Goal: Communication & Community: Answer question/provide support

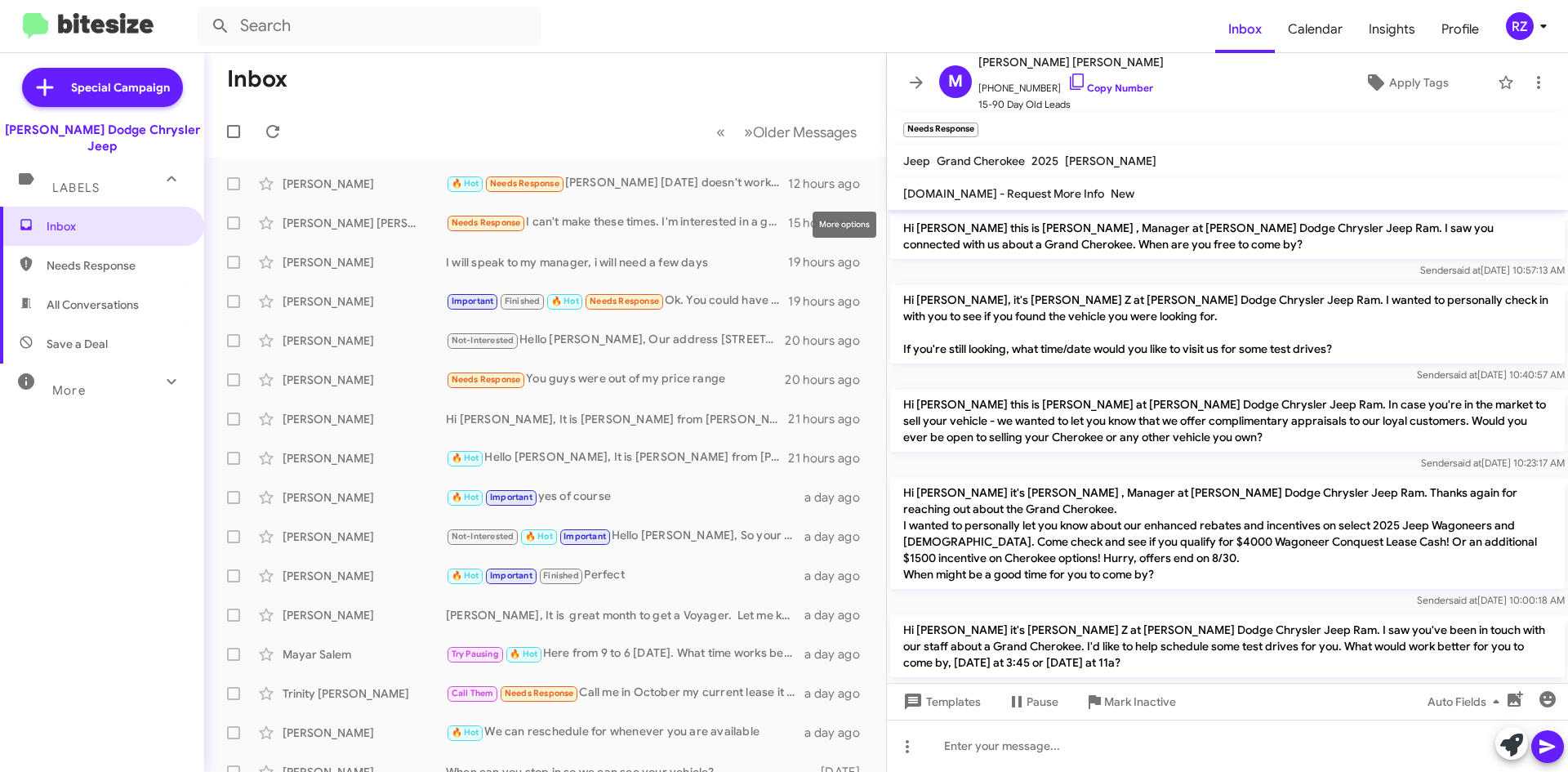
scroll to position [146, 0]
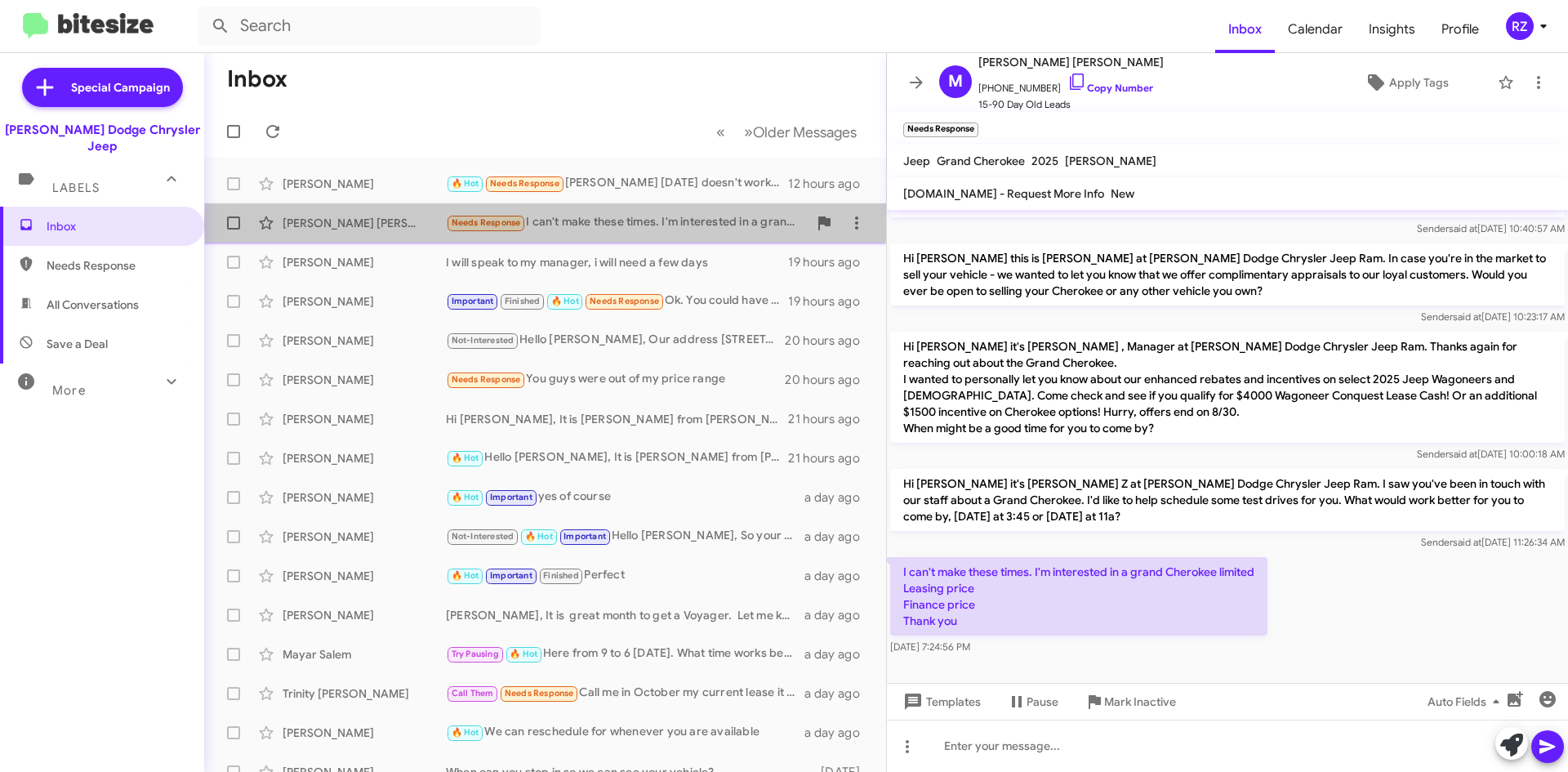
click at [696, 223] on div "Needs Response I can't make these times. I'm interested in a grand Cherokee lim…" at bounding box center [626, 223] width 361 height 19
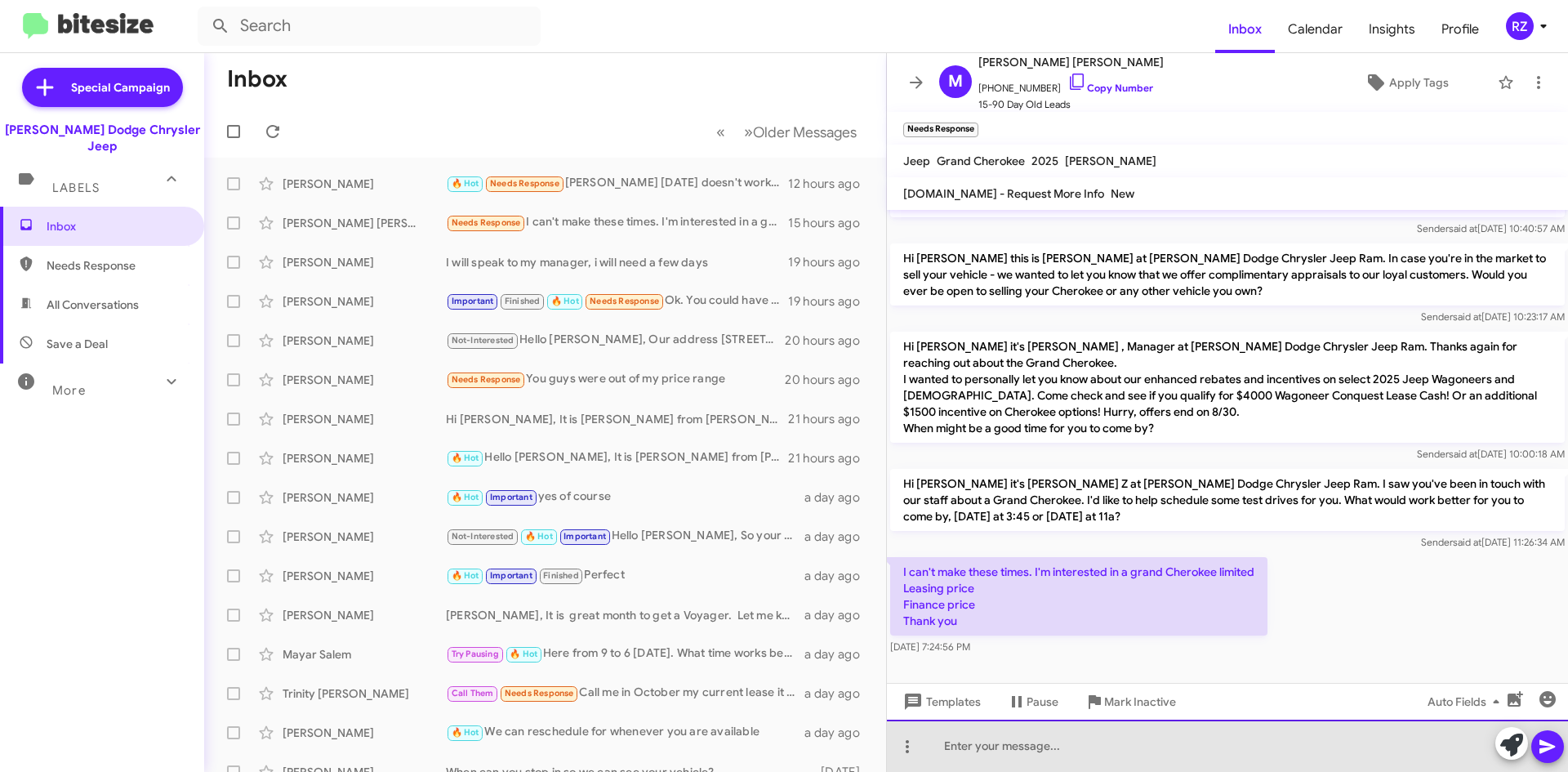
click at [984, 745] on div at bounding box center [1227, 746] width 681 height 52
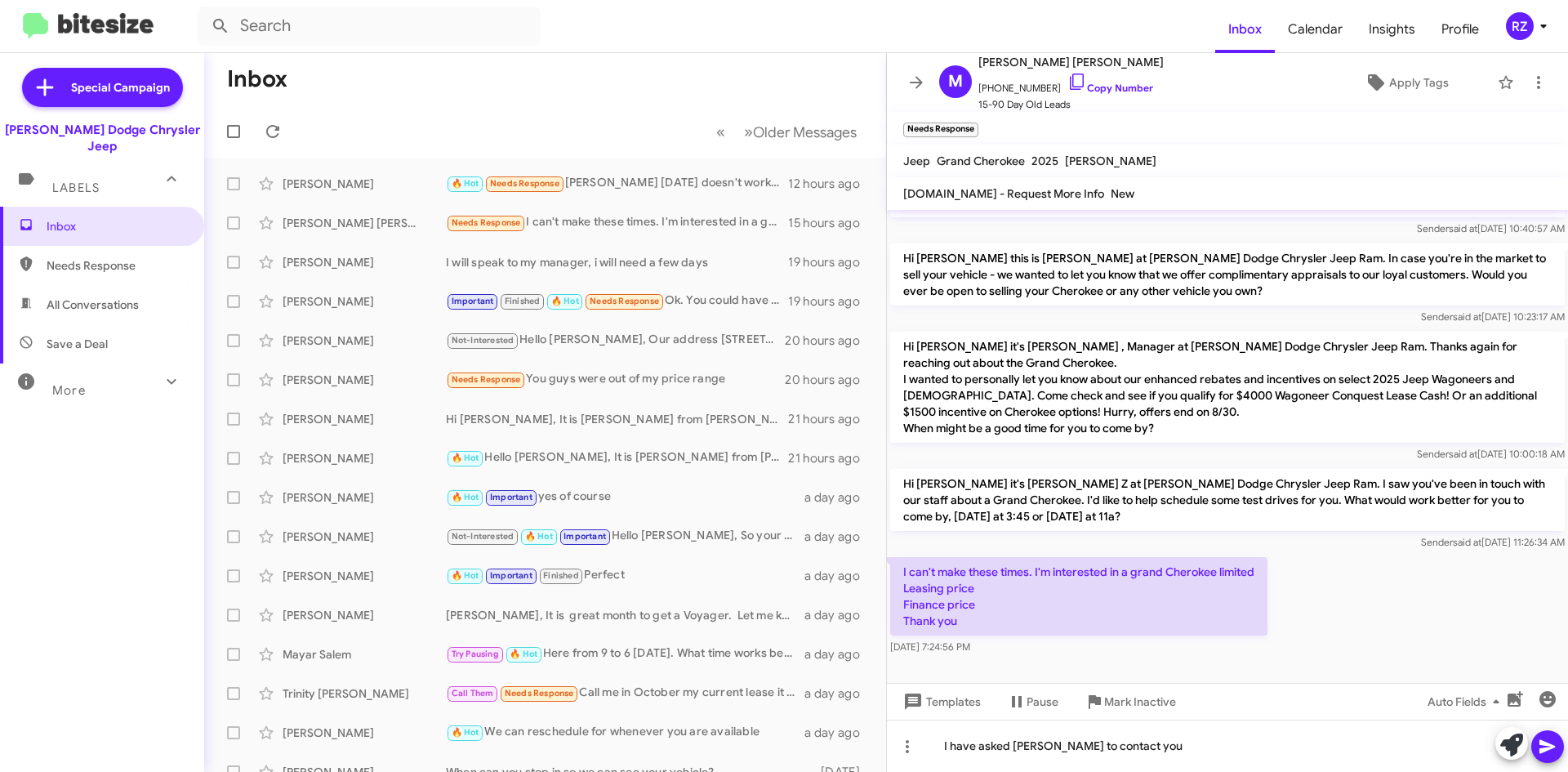
click at [1551, 748] on icon at bounding box center [1546, 747] width 16 height 14
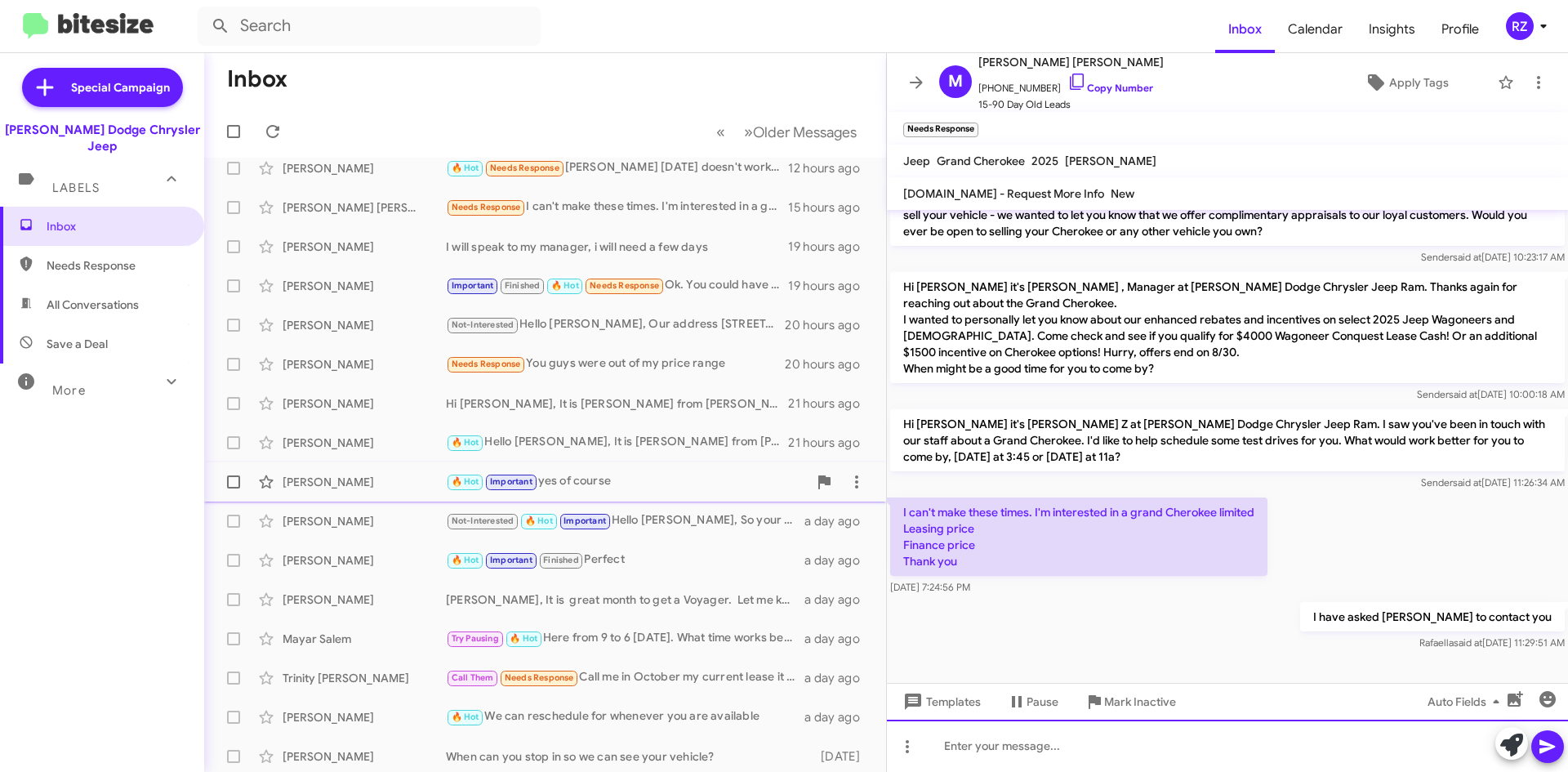
scroll to position [0, 0]
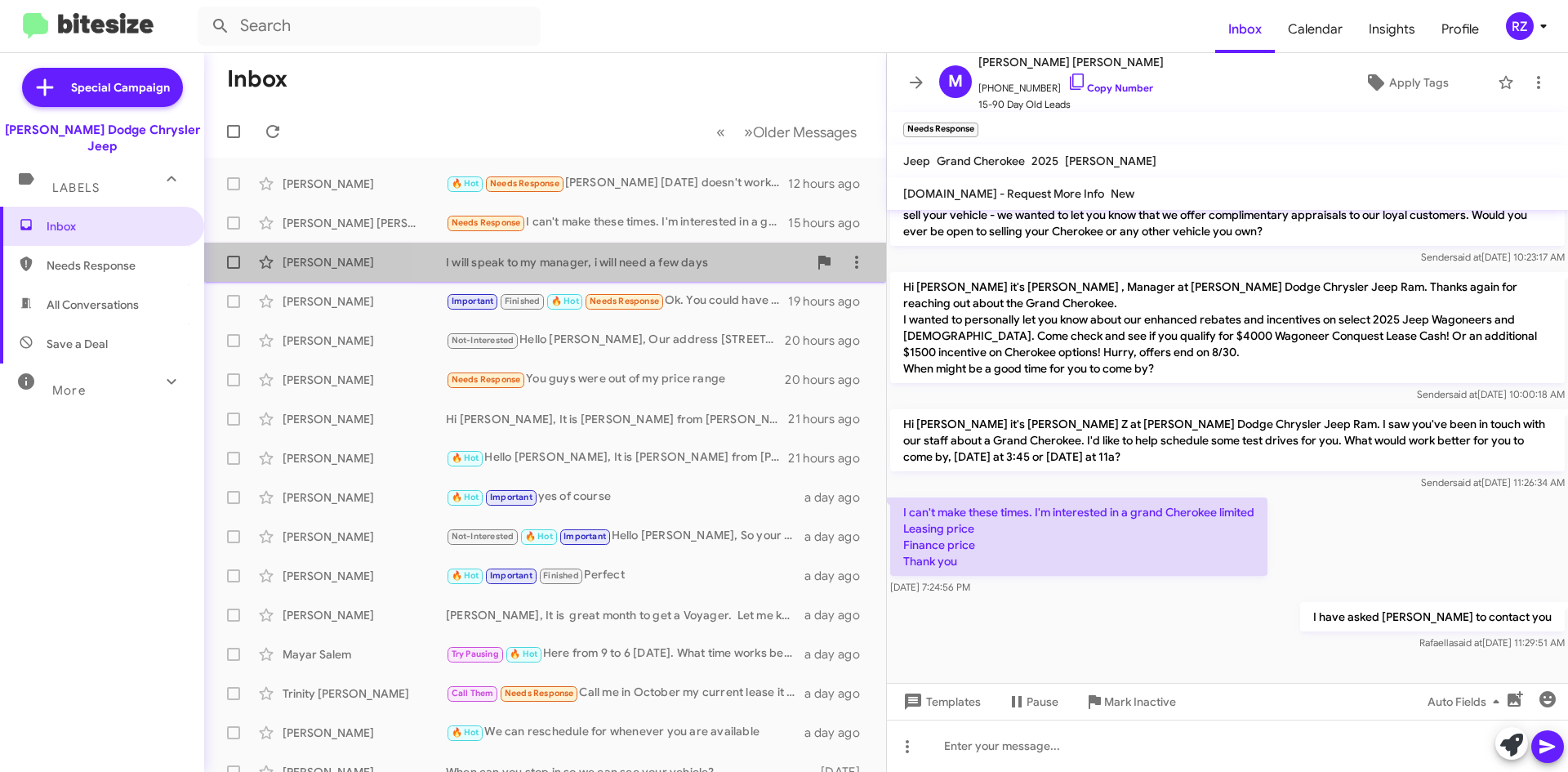
click at [724, 266] on div "I will speak to my manager, i will need a few days" at bounding box center [626, 262] width 361 height 17
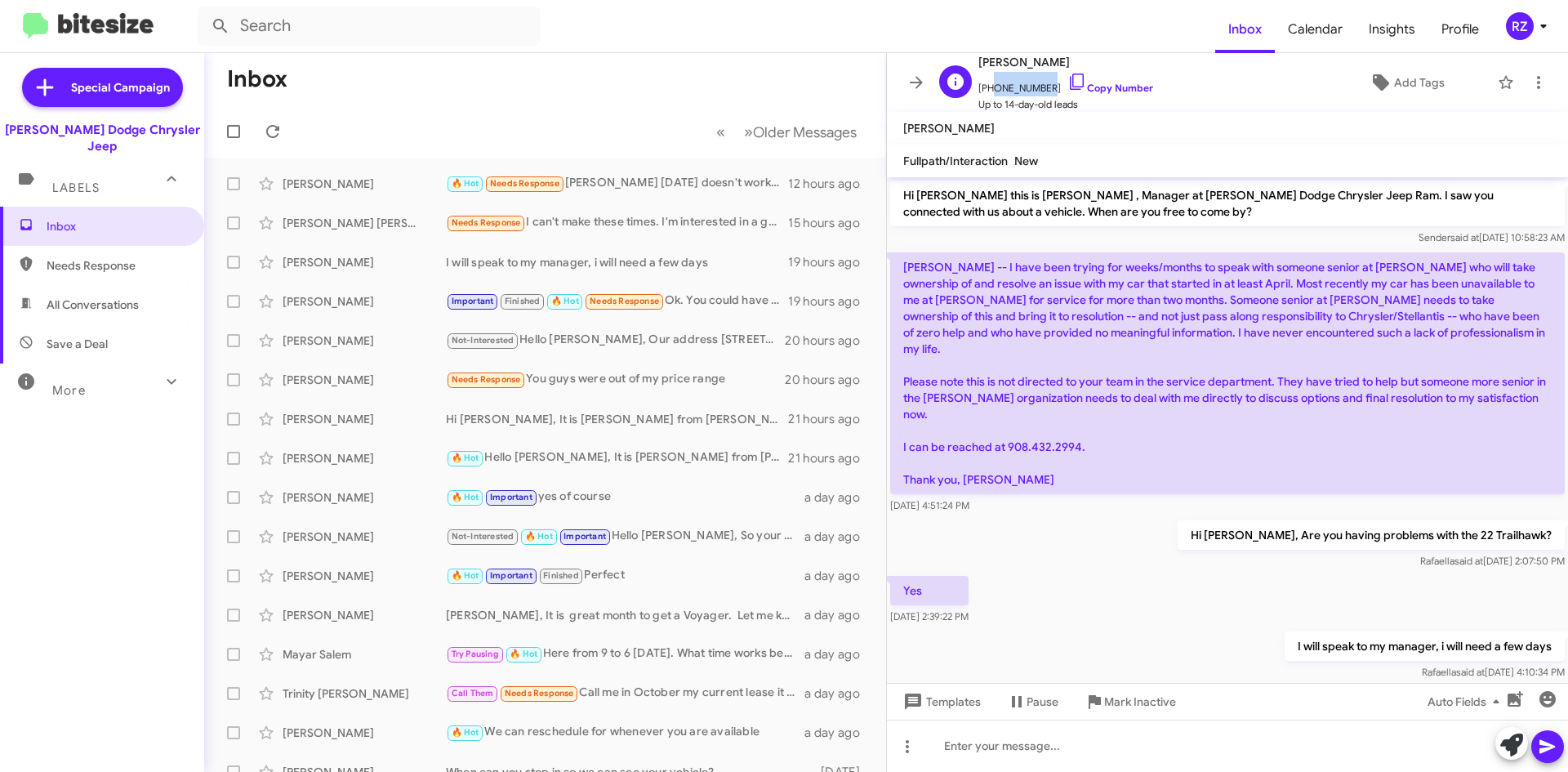
drag, startPoint x: 1042, startPoint y: 86, endPoint x: 990, endPoint y: 89, distance: 52.1
click at [990, 89] on span "[PHONE_NUMBER] Copy Number" at bounding box center [1065, 84] width 174 height 25
copy span "9084322994"
click at [1111, 628] on div "I will speak to my manager, i will need a few days [PERSON_NAME] said at [DATE]…" at bounding box center [1227, 655] width 681 height 55
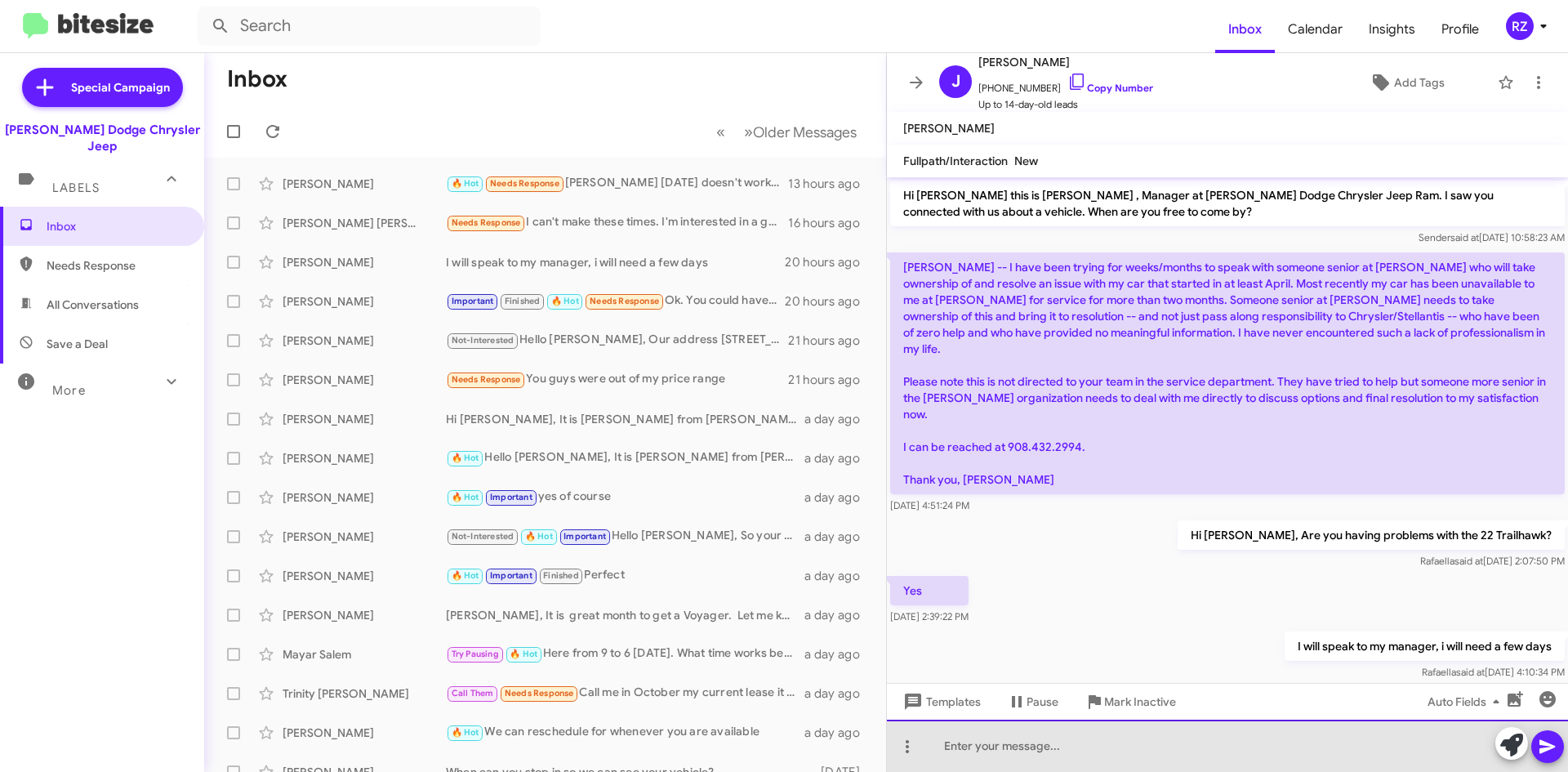
click at [990, 751] on div at bounding box center [1227, 746] width 681 height 52
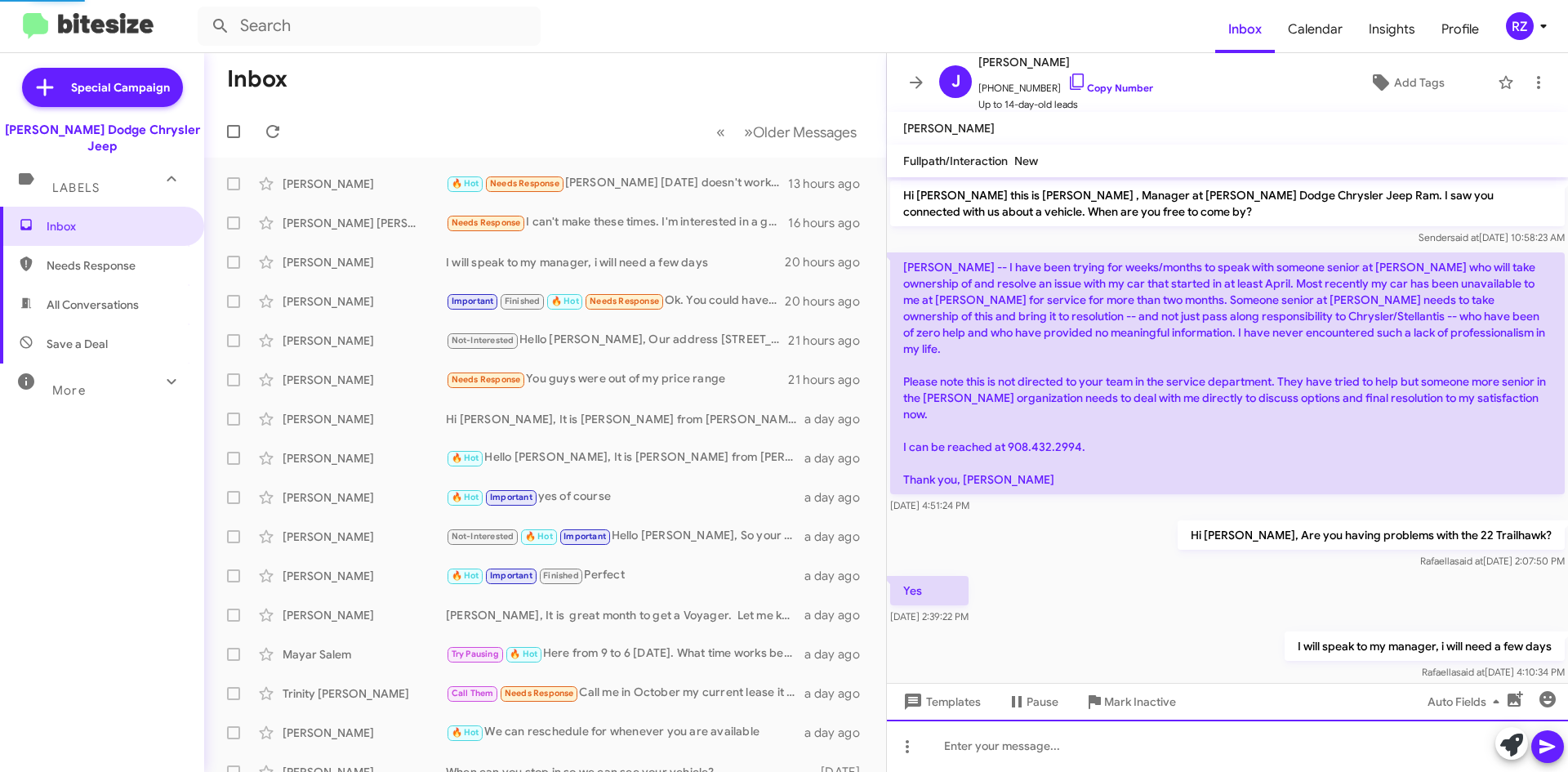
scroll to position [48, 0]
